Goal: Transaction & Acquisition: Purchase product/service

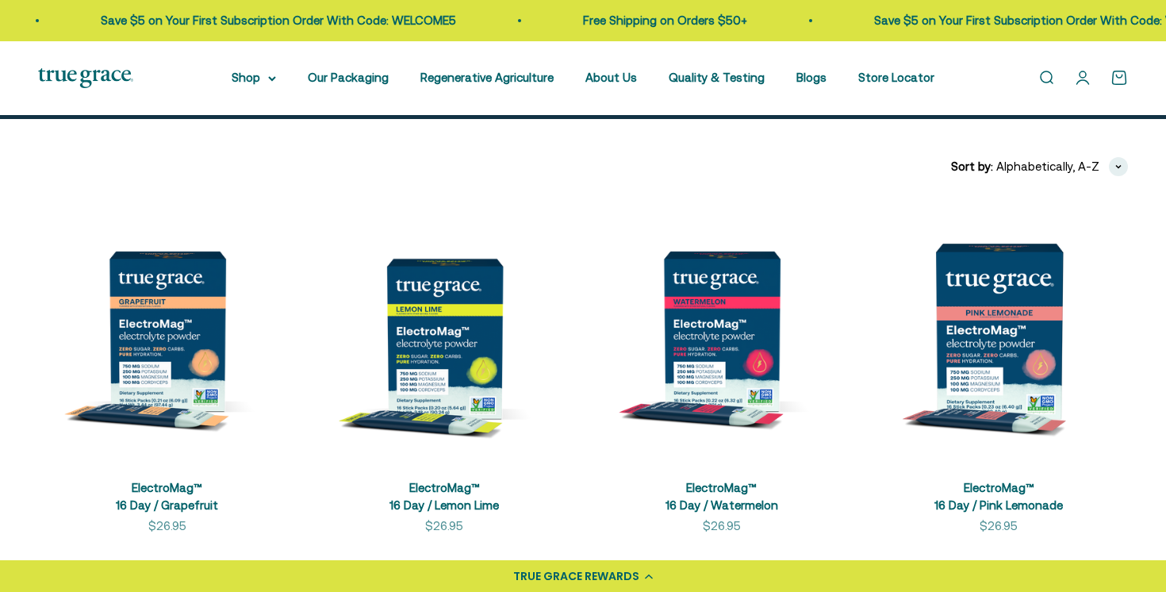
scroll to position [290, 0]
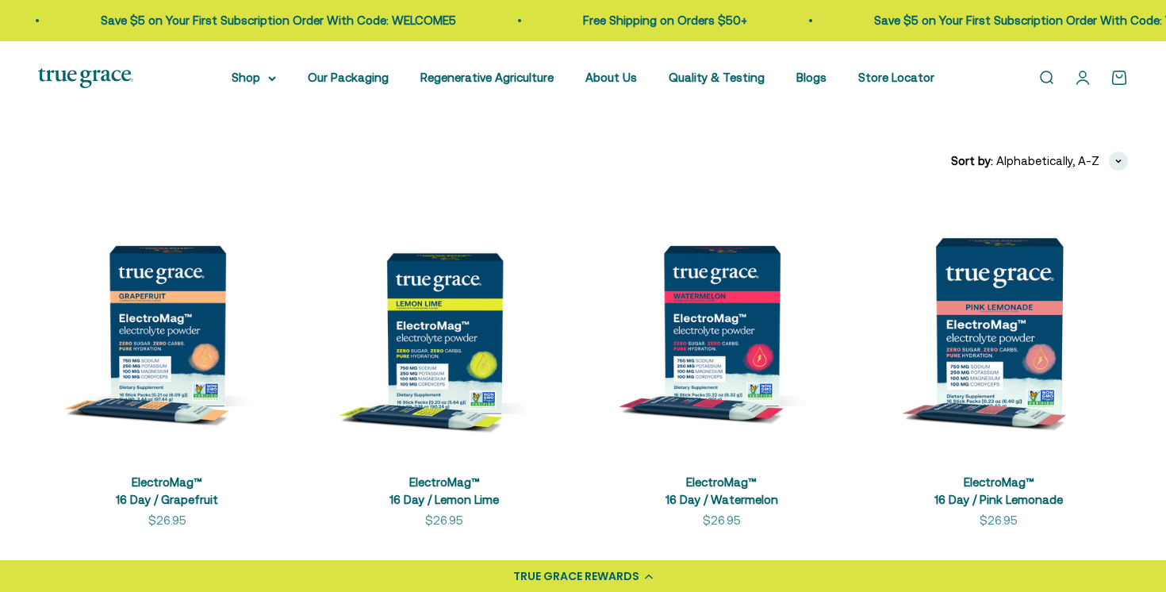
click at [442, 314] on img at bounding box center [445, 325] width 259 height 259
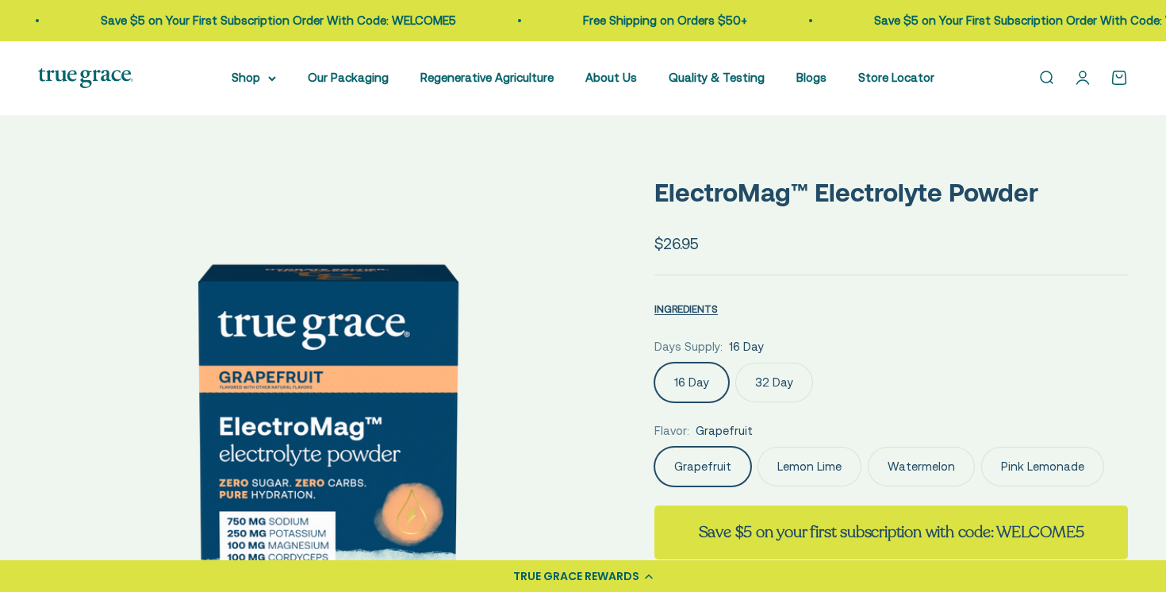
select select "3"
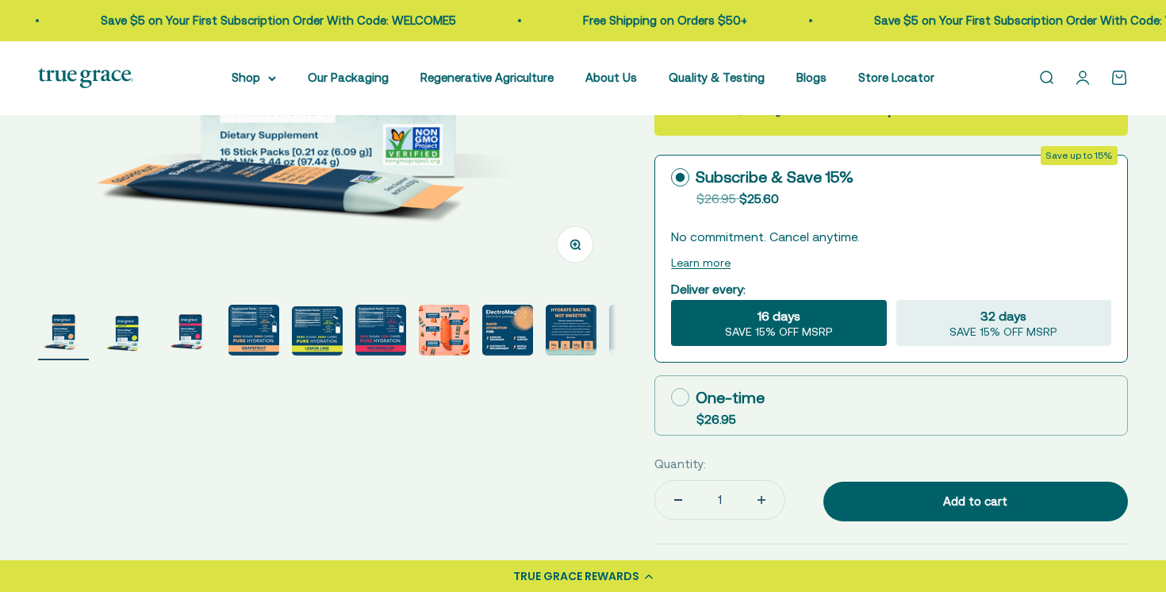
scroll to position [449, 0]
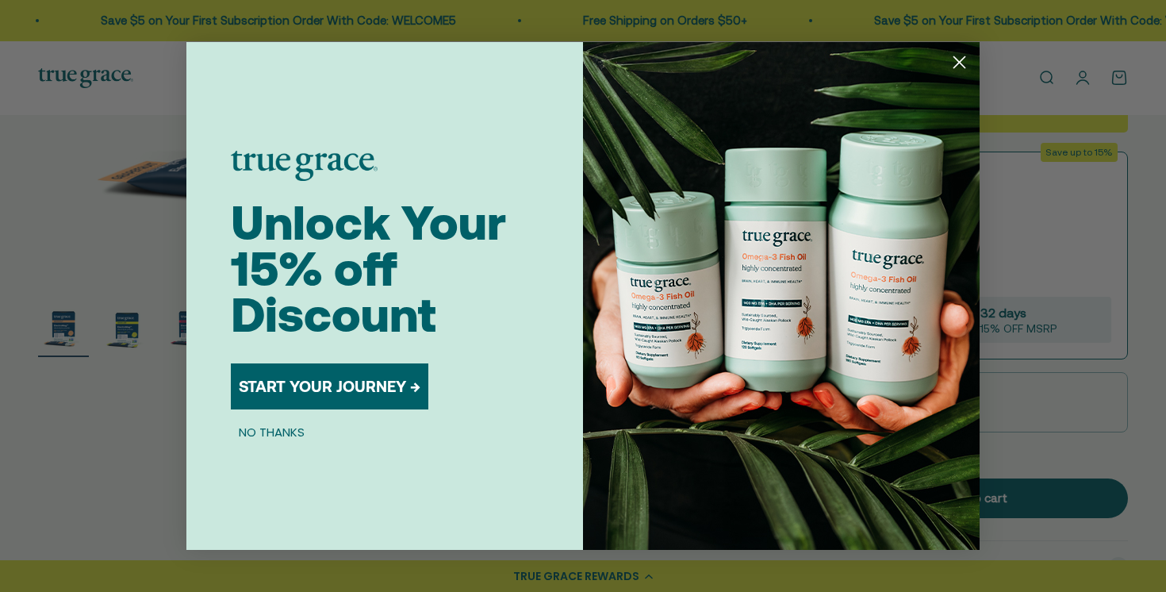
click at [262, 327] on span "Unlock Your 15% off Discount" at bounding box center [368, 268] width 275 height 147
click at [293, 432] on button "NO THANKS" at bounding box center [272, 431] width 82 height 19
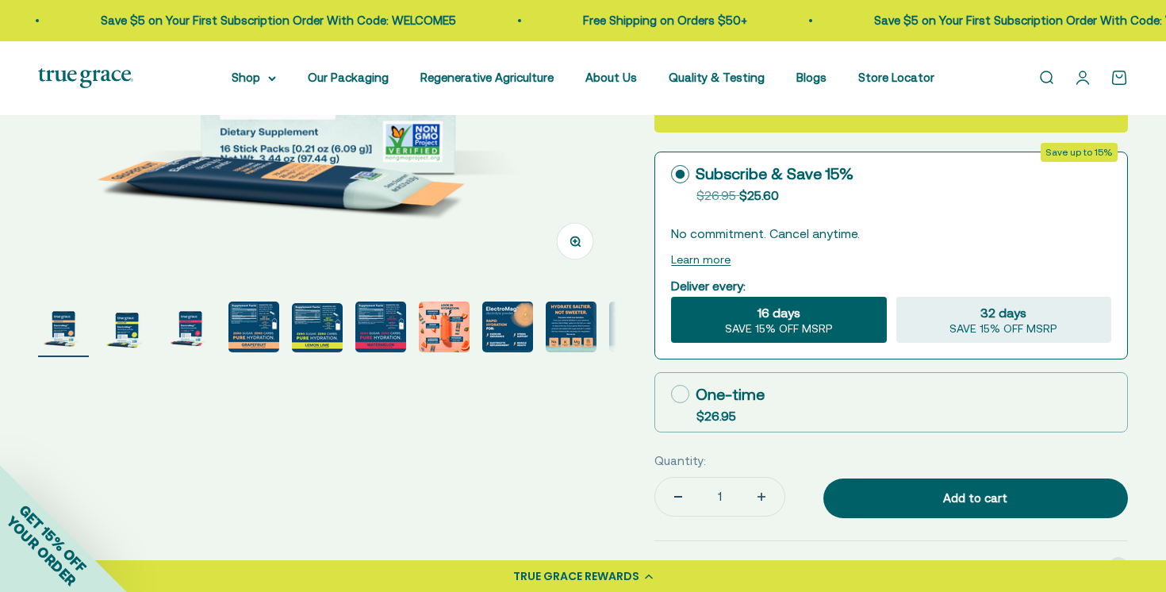
click at [263, 344] on img "Go to item 4" at bounding box center [254, 327] width 51 height 51
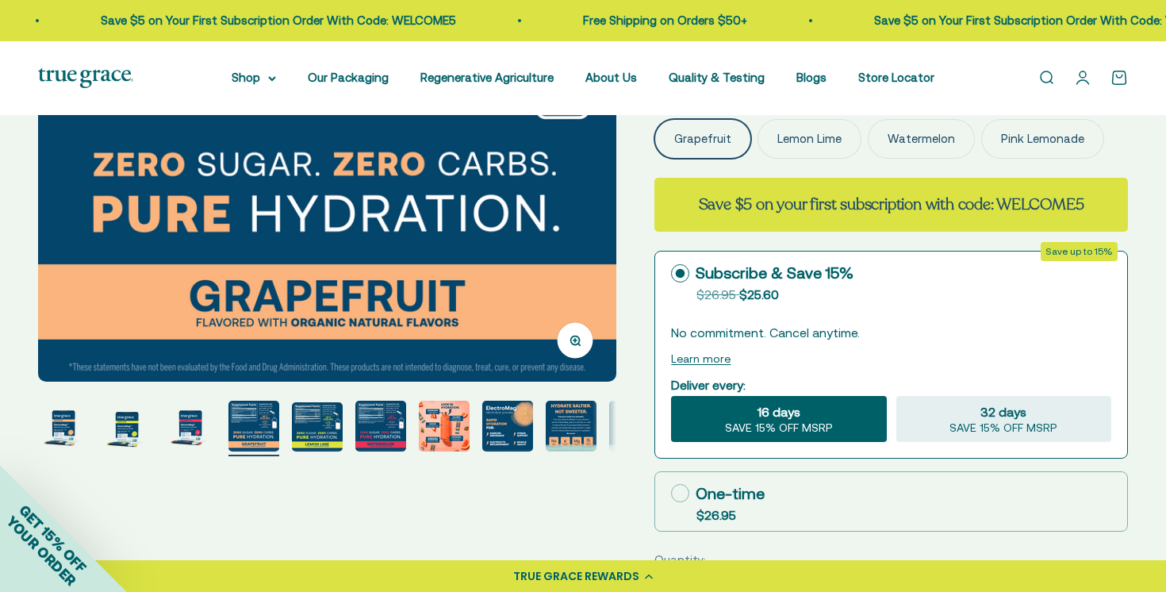
scroll to position [358, 0]
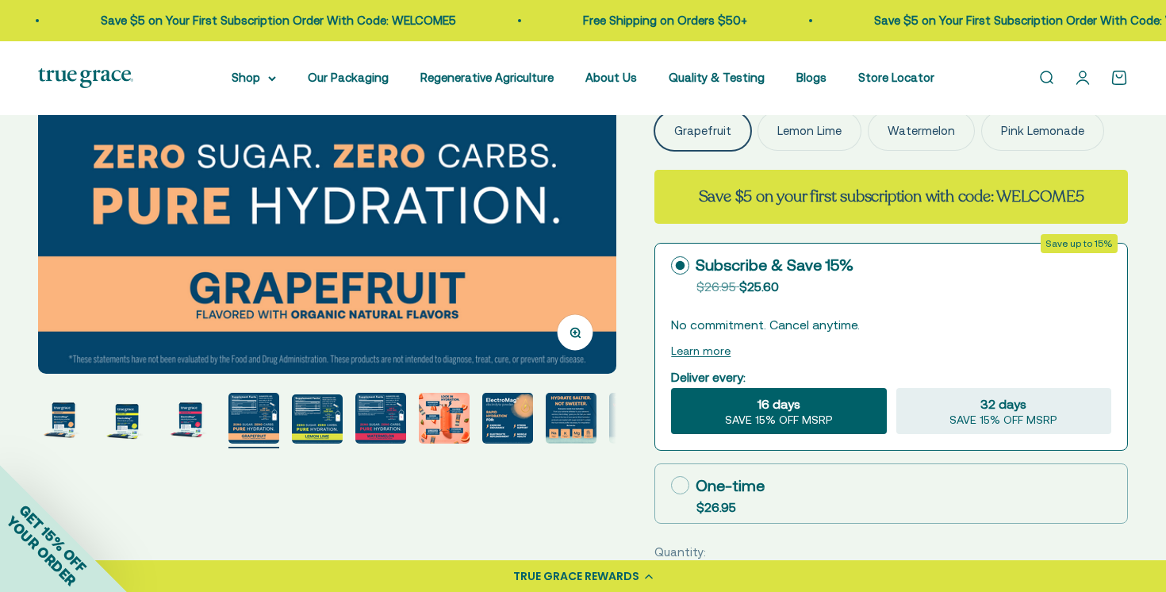
click at [372, 424] on img "Go to item 6" at bounding box center [380, 418] width 51 height 51
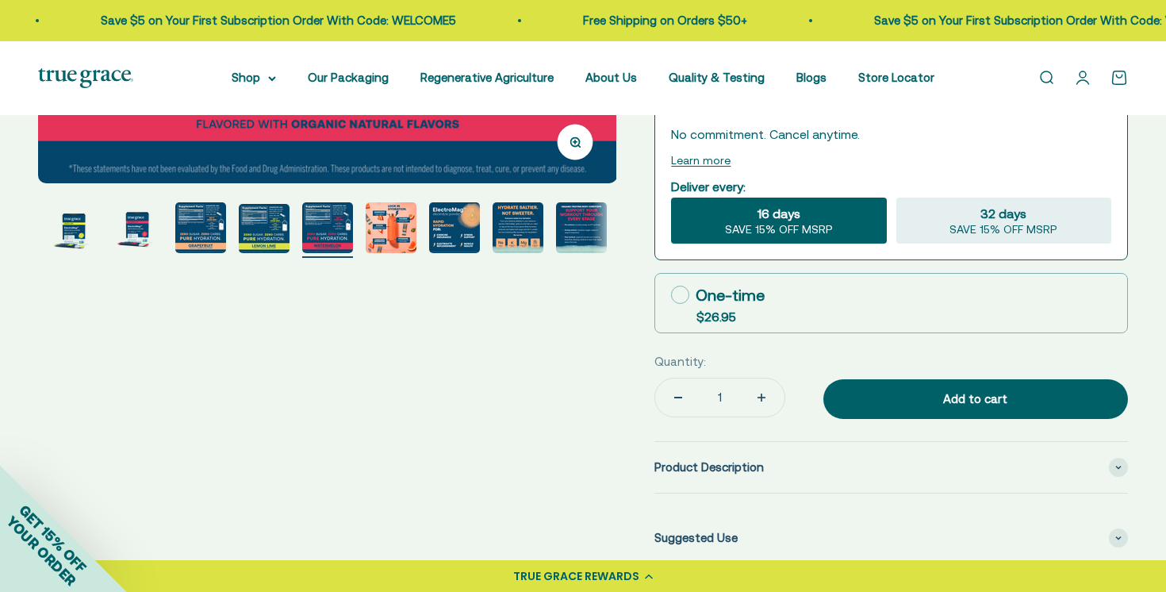
scroll to position [537, 0]
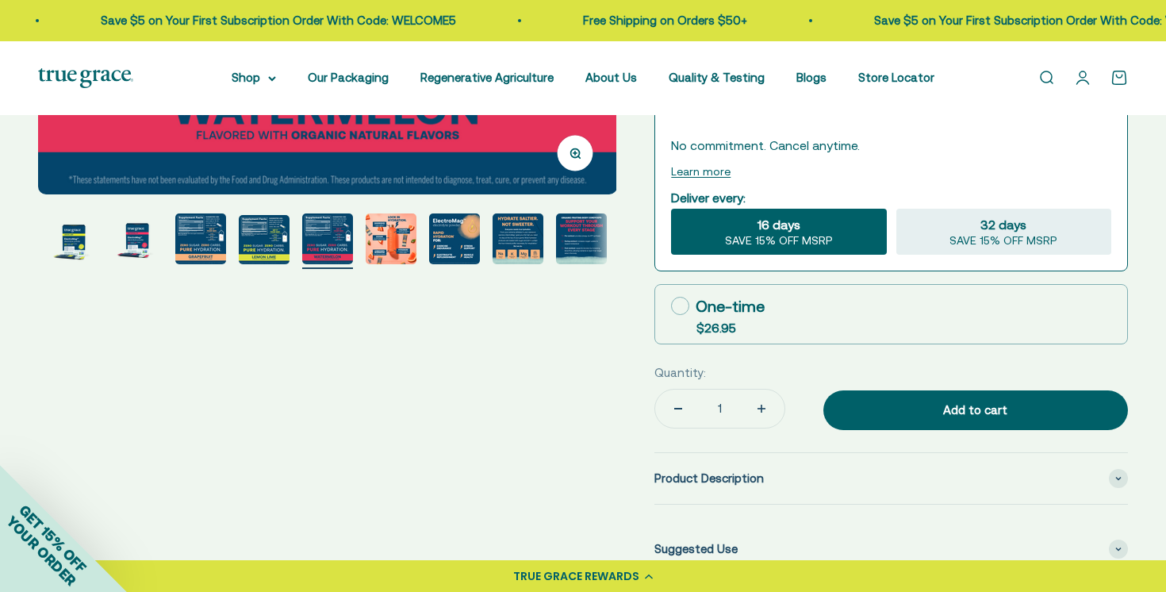
click at [573, 236] on img "Go to item 10" at bounding box center [581, 238] width 51 height 51
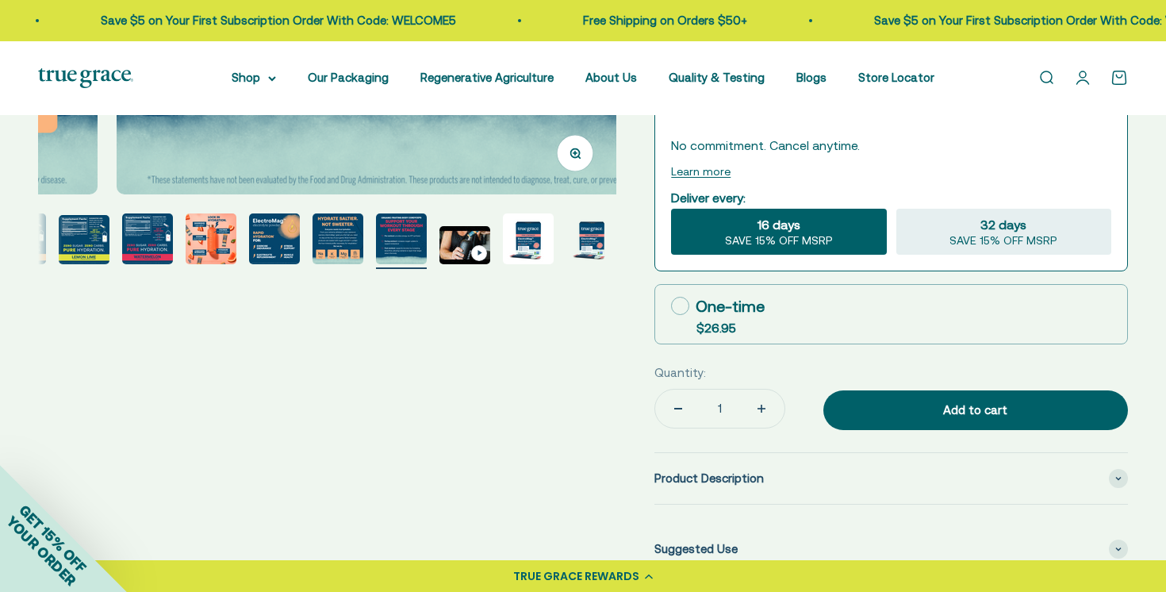
scroll to position [0, 0]
